Goal: Transaction & Acquisition: Purchase product/service

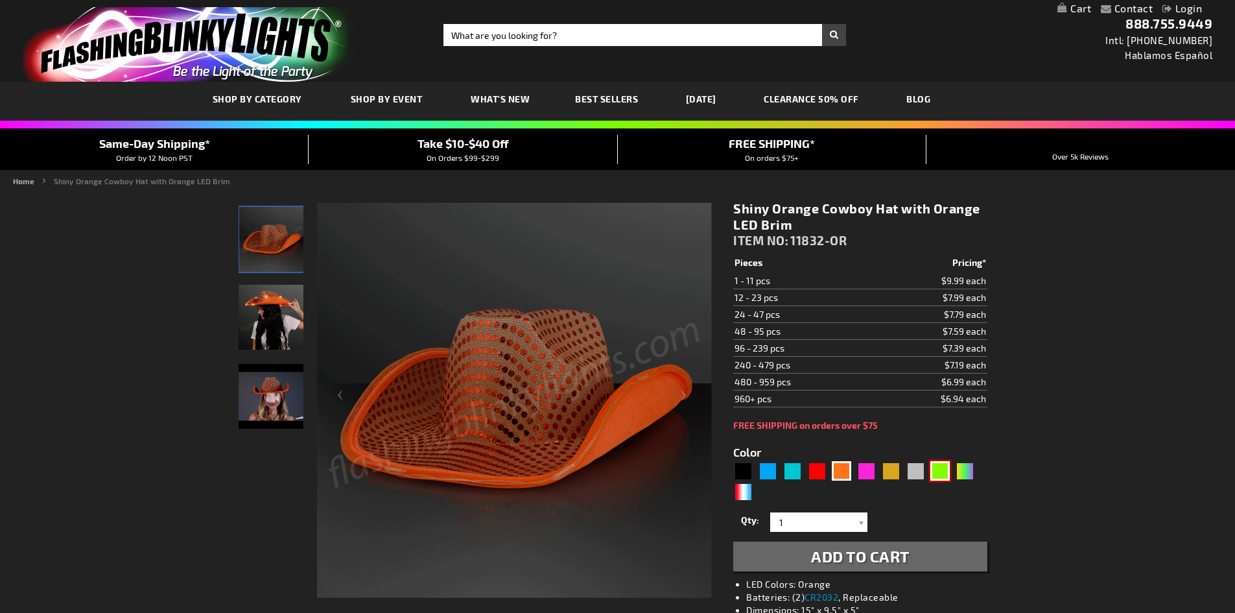
click at [937, 473] on div "Green" at bounding box center [940, 470] width 19 height 19
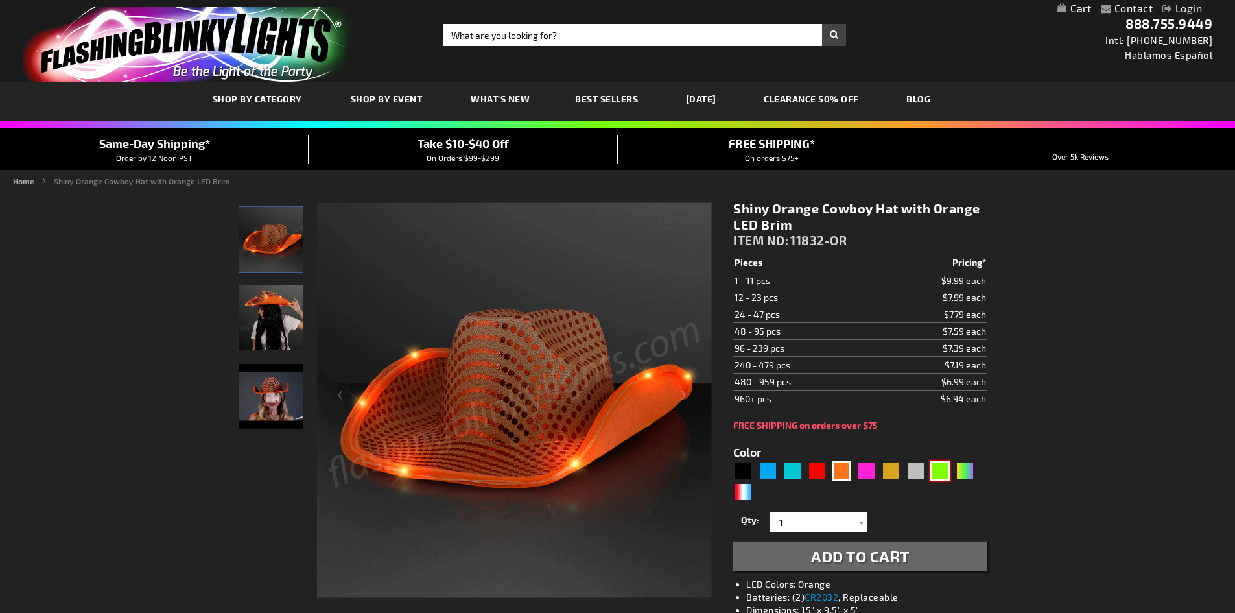
type input "5648"
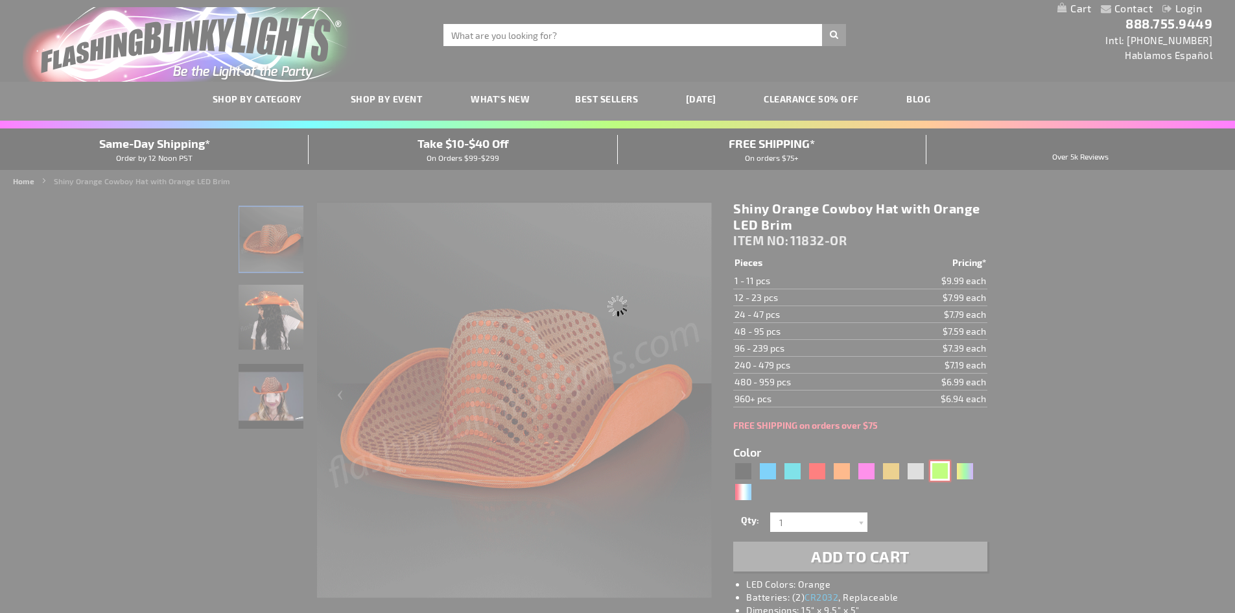
type input "11832-GN"
type input "Customize - Green Sequin Cowboy Hat with [PERSON_NAME] LED Brim - ITEM NO: 1183…"
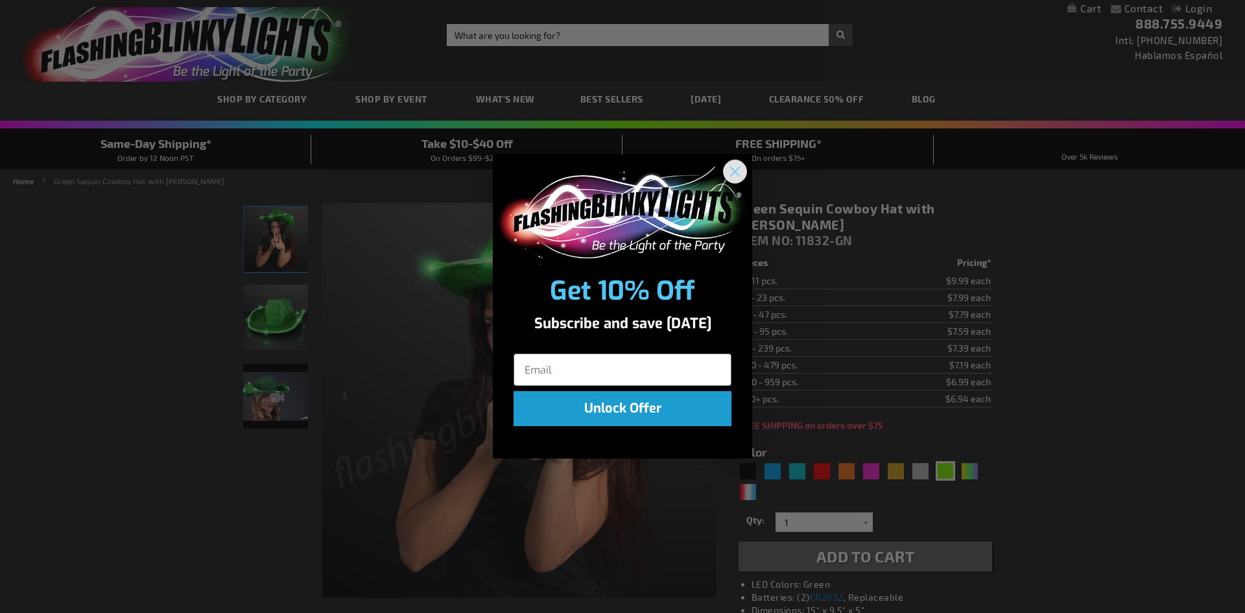
click at [743, 168] on circle "Close dialog" at bounding box center [734, 171] width 21 height 21
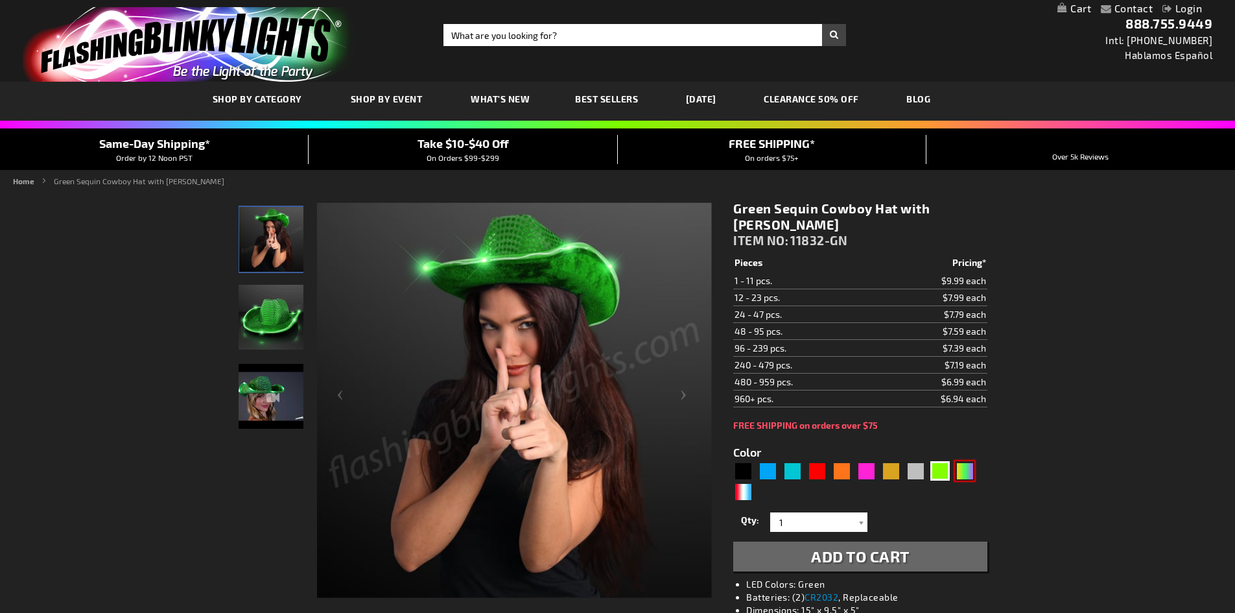
click at [962, 470] on div "PGG" at bounding box center [964, 470] width 19 height 19
type input "5638"
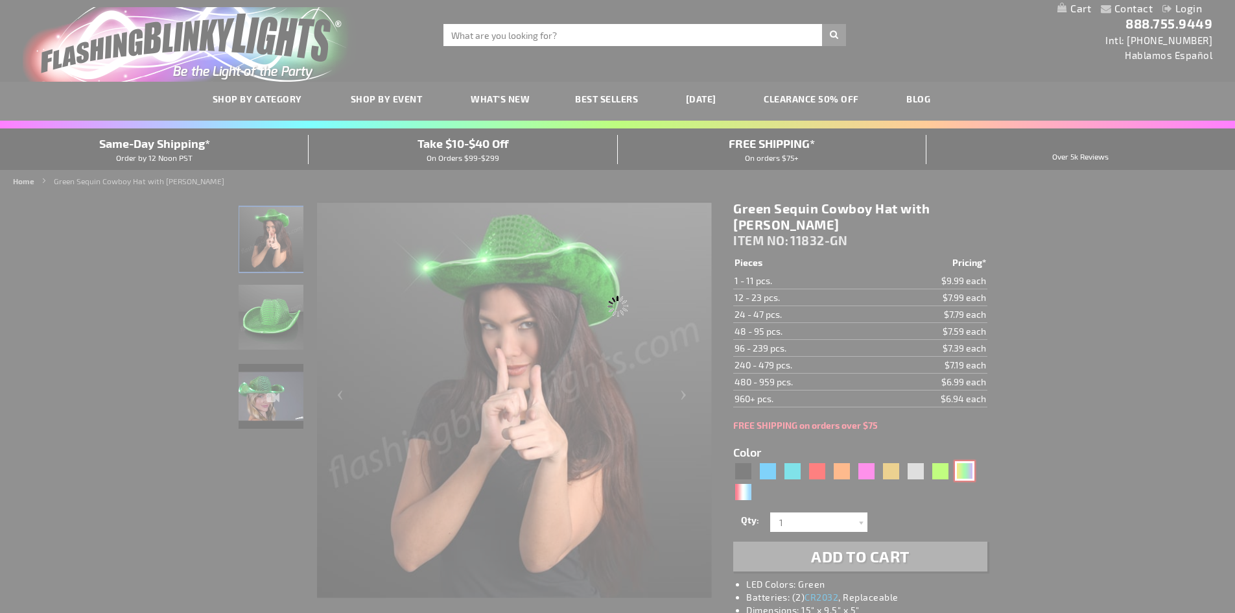
type input "11832-PGG"
type input "Customize - Light Up [DATE] Cowboy Hat - ITEM NO: 11832-PGG"
